Goal: Transaction & Acquisition: Purchase product/service

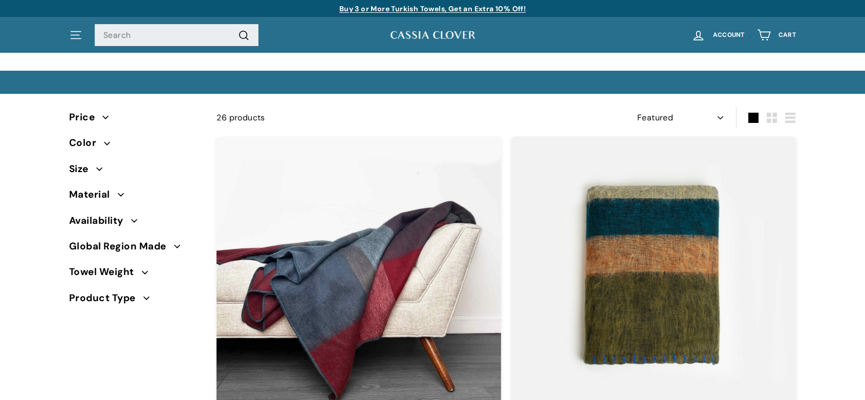
select select "manual"
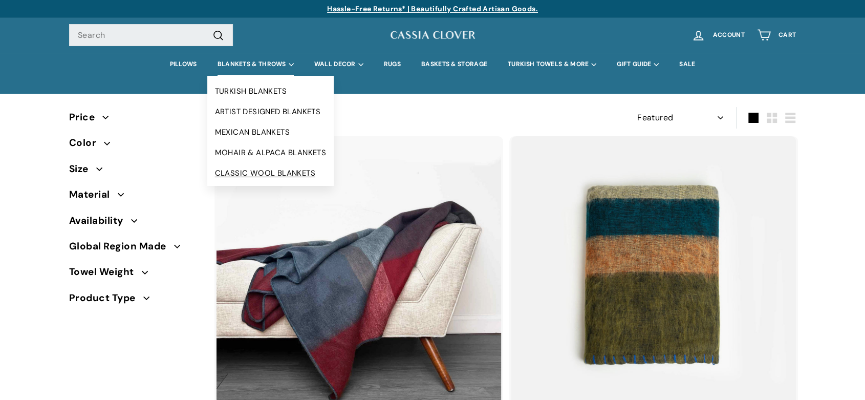
click at [244, 169] on link "CLASSIC WOOL BLANKETS" at bounding box center [270, 173] width 127 height 20
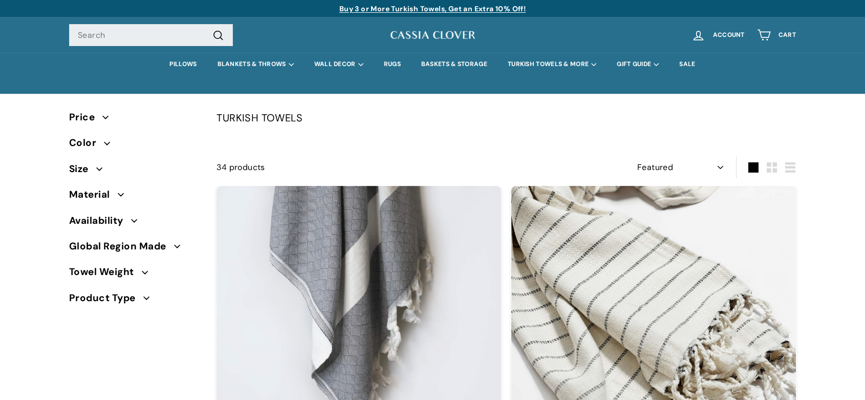
select select "manual"
click at [137, 22] on div ". . . Site navigation Search .cls-1{fill:none;stroke:#000;stroke-miterlimit:10;…" at bounding box center [221, 35] width 305 height 30
click at [137, 34] on input "Search" at bounding box center [151, 35] width 164 height 23
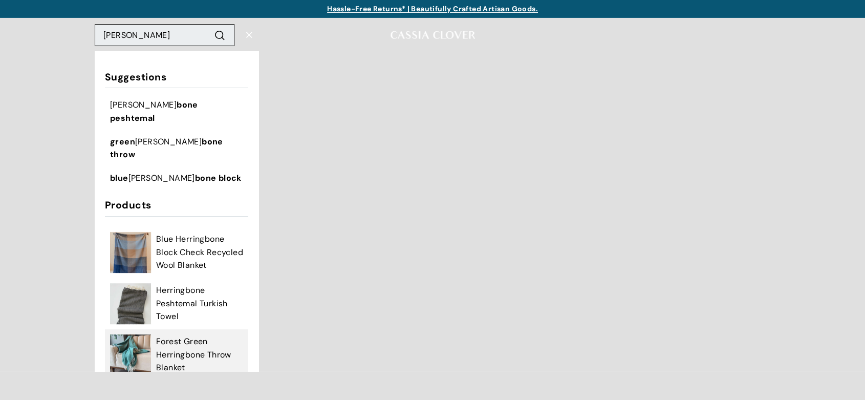
type input "herring"
click at [140, 337] on img at bounding box center [130, 354] width 41 height 41
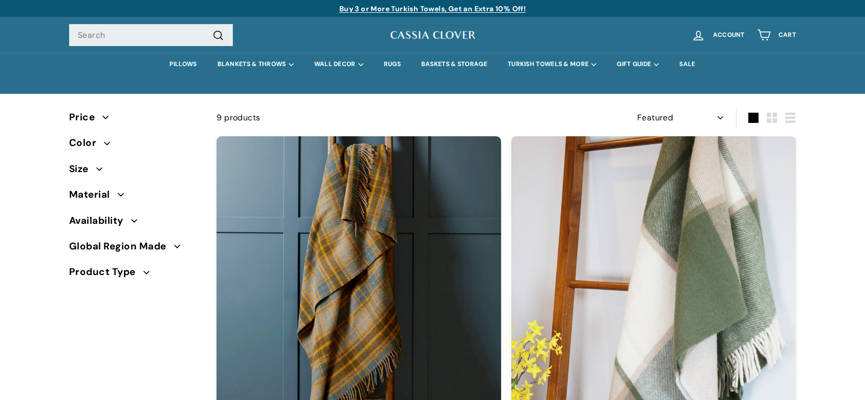
select select "manual"
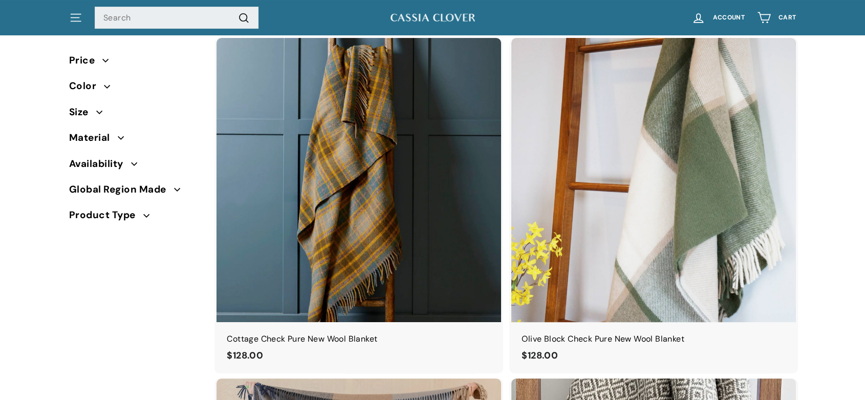
scroll to position [107, 0]
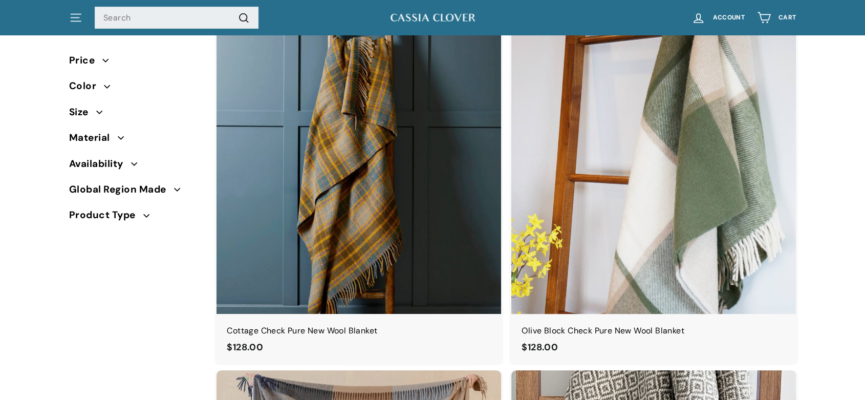
drag, startPoint x: 0, startPoint y: 0, endPoint x: 873, endPoint y: 54, distance: 874.7
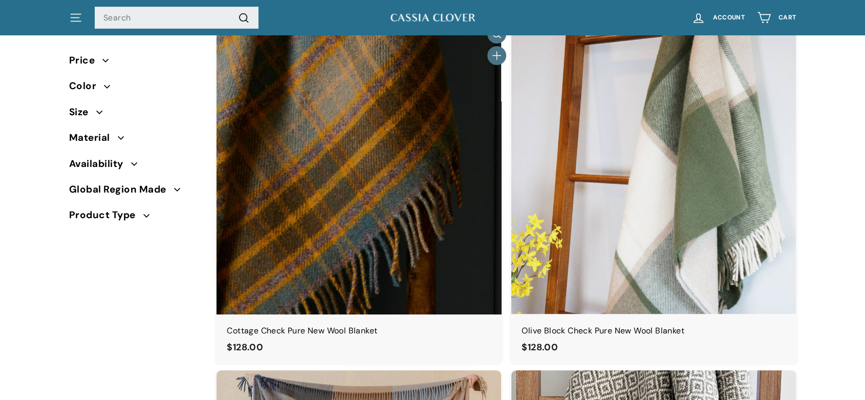
click at [391, 131] on img at bounding box center [359, 172] width 285 height 285
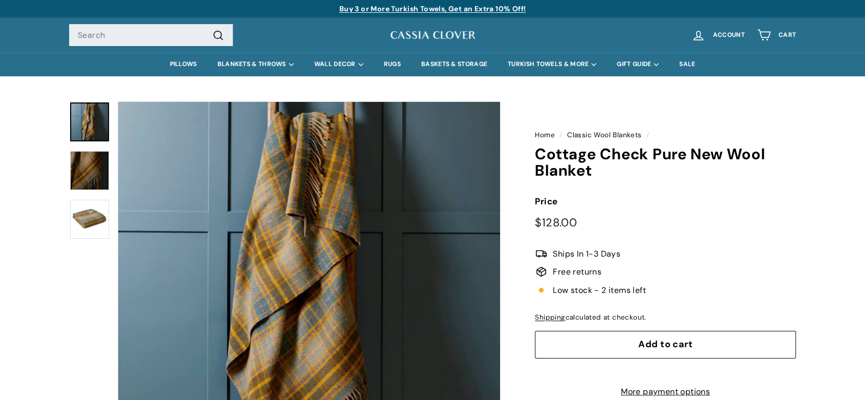
drag, startPoint x: 871, startPoint y: 29, endPoint x: 864, endPoint y: -18, distance: 48.0
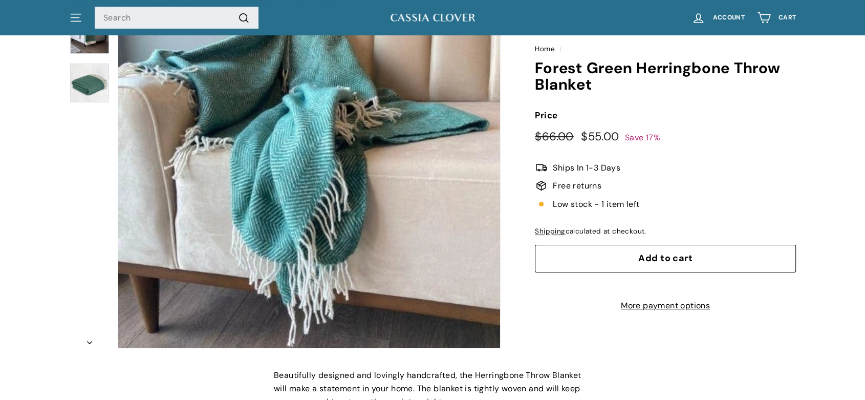
scroll to position [162, 0]
